Goal: Information Seeking & Learning: Learn about a topic

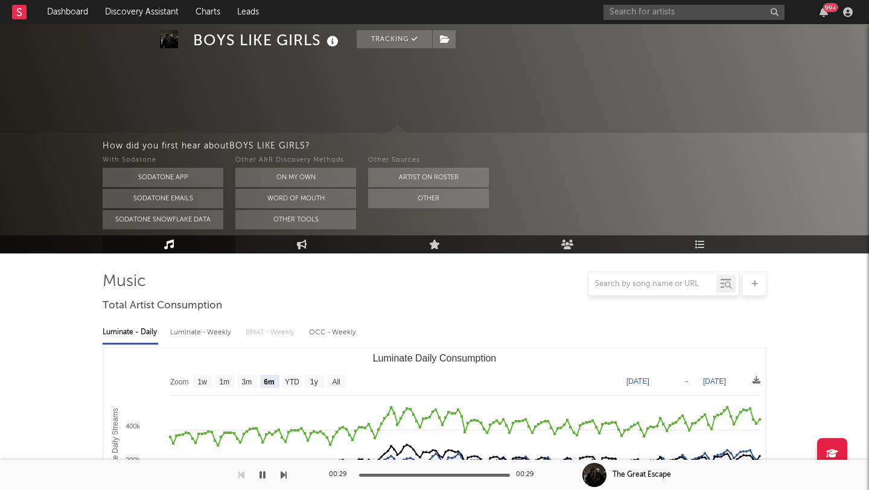
select select "6m"
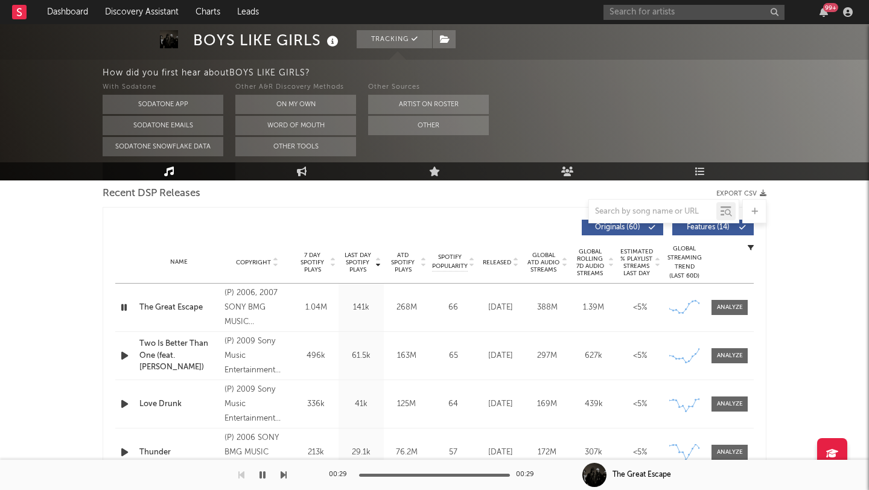
scroll to position [428, 0]
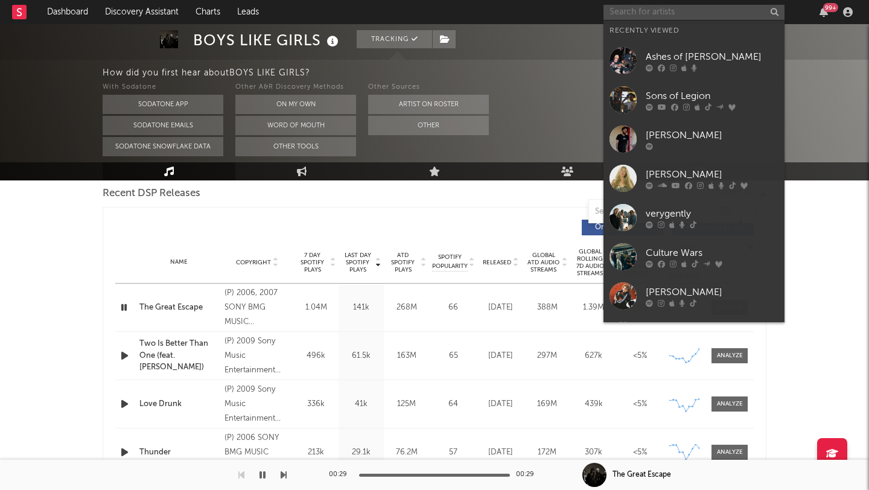
click at [682, 16] on input "text" at bounding box center [694, 12] width 181 height 15
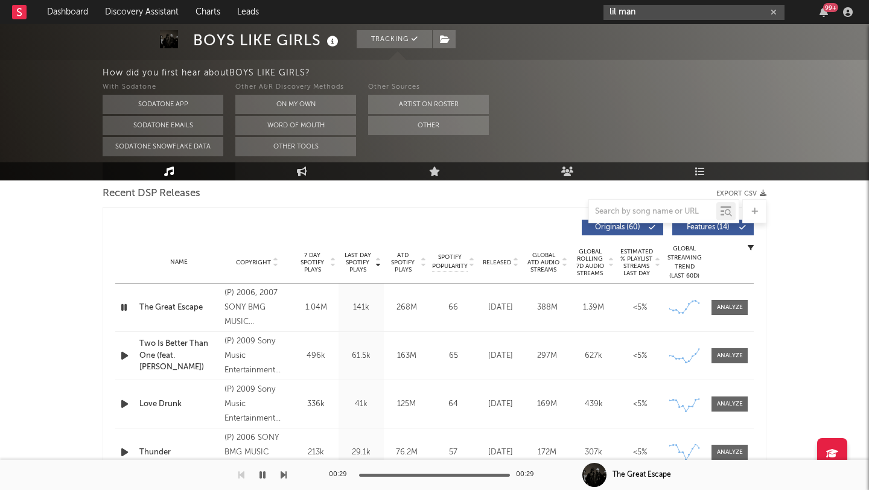
click at [651, 14] on input "lil man" at bounding box center [694, 12] width 181 height 15
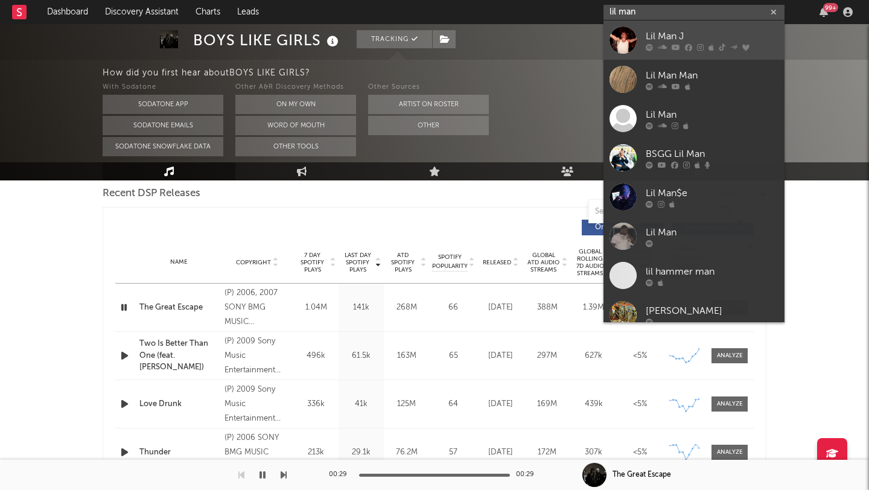
type input "lil man"
click at [658, 37] on div "Lil Man J" at bounding box center [712, 36] width 133 height 14
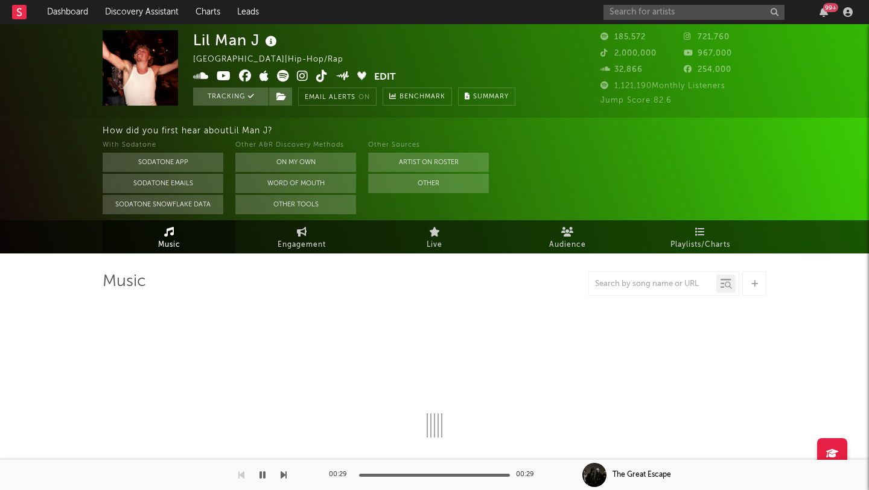
select select "6m"
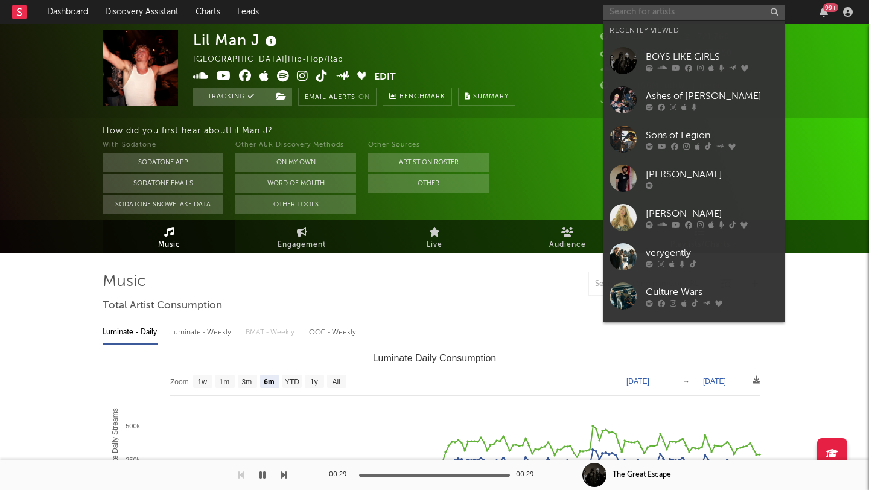
click at [632, 8] on input "text" at bounding box center [694, 12] width 181 height 15
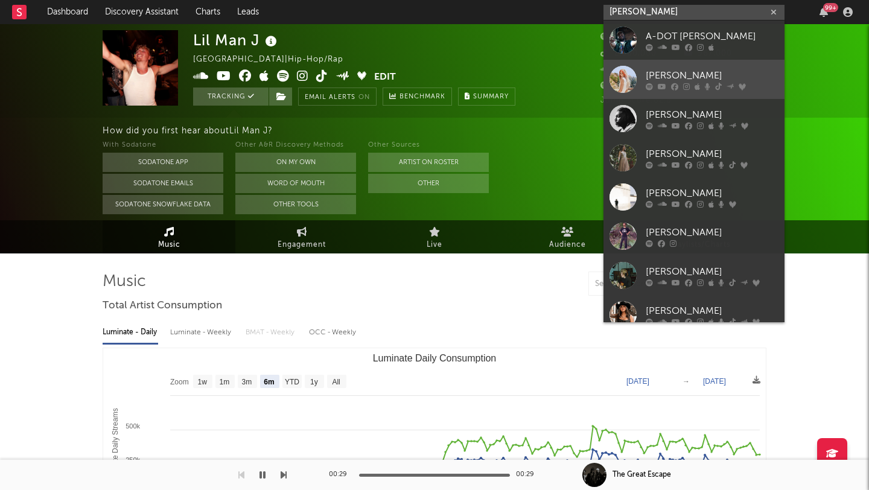
type input "[PERSON_NAME]"
click at [698, 80] on div "[PERSON_NAME]" at bounding box center [712, 75] width 133 height 14
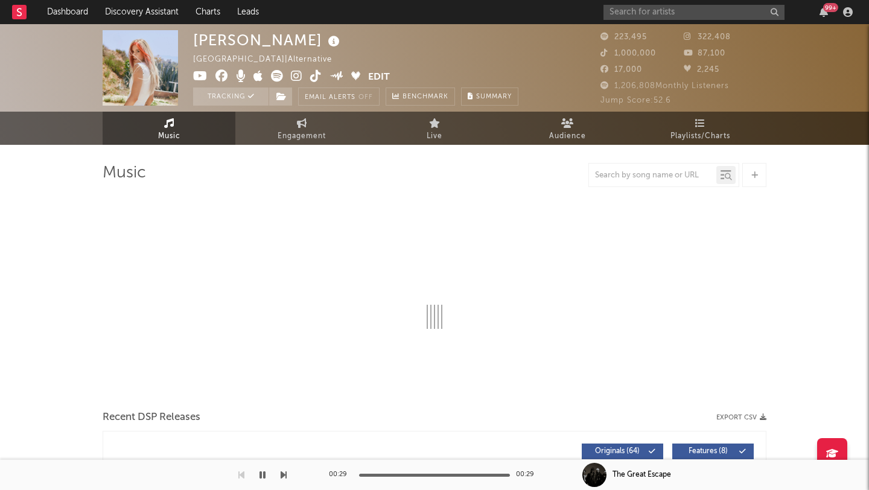
select select "6m"
